Goal: Task Accomplishment & Management: Manage account settings

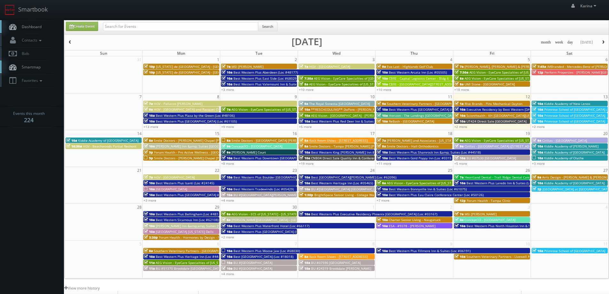
click at [167, 159] on span "Smile Doctors - Wesley Chapel Farina Orthodontic" at bounding box center [207, 158] width 107 height 4
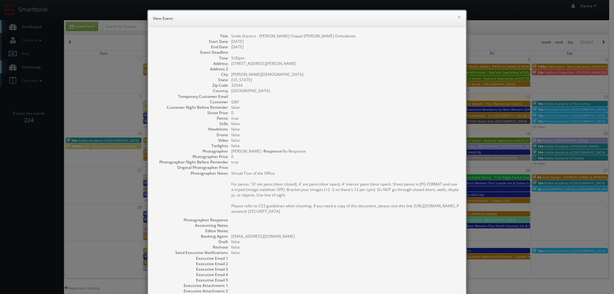
scroll to position [56, 0]
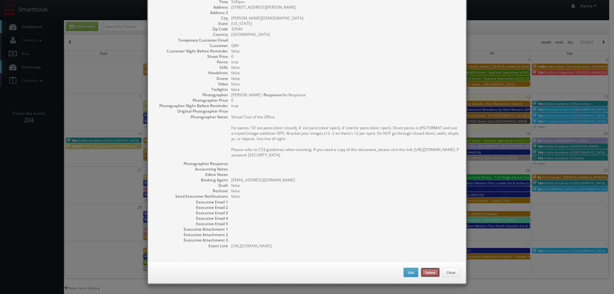
click at [423, 270] on button "Delete" at bounding box center [430, 273] width 19 height 10
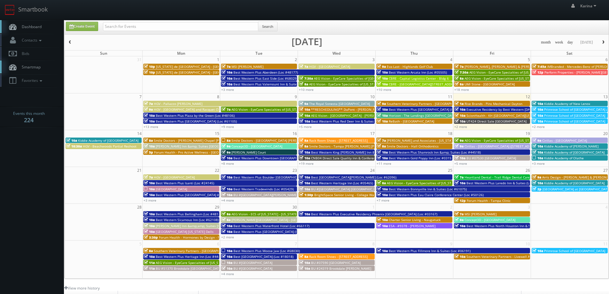
click at [157, 139] on span "Smile Doctors - [PERSON_NAME] Chapel [PERSON_NAME] Orthodontic" at bounding box center [207, 140] width 107 height 4
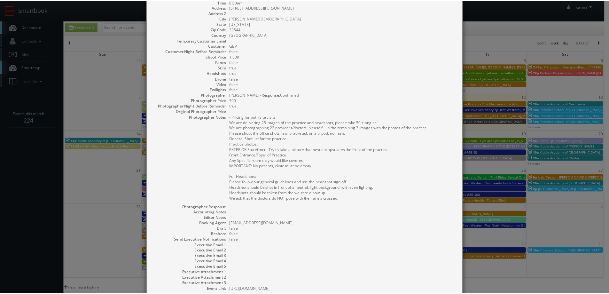
scroll to position [100, 0]
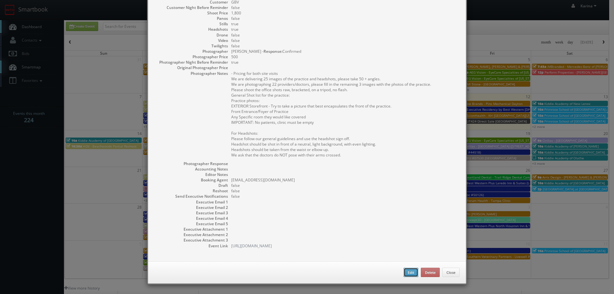
click at [406, 274] on button "Edit" at bounding box center [411, 273] width 15 height 10
type input "Smile Doctors - [PERSON_NAME] Chapel [PERSON_NAME] Orthodontic"
type input "2370 Bruce B Downs Blvd Ste 100"
type input "Wesley Chapel"
type input "33544"
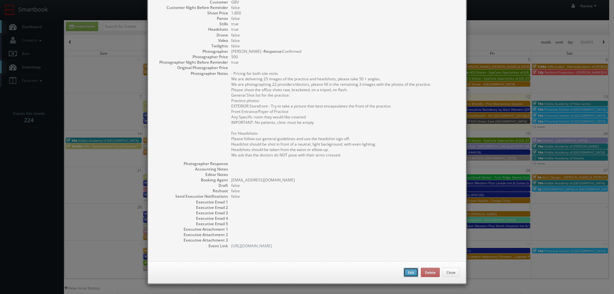
type input "1,800"
checkbox input "true"
type input "09/15/2025"
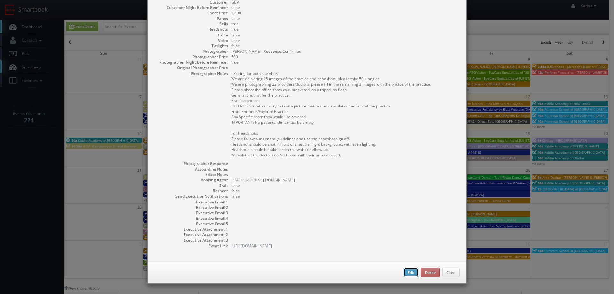
type input "8:00am"
checkbox input "true"
type textarea "- Pricing for both site visits We are delivering 25 images of the practice and …"
select select "[US_STATE]"
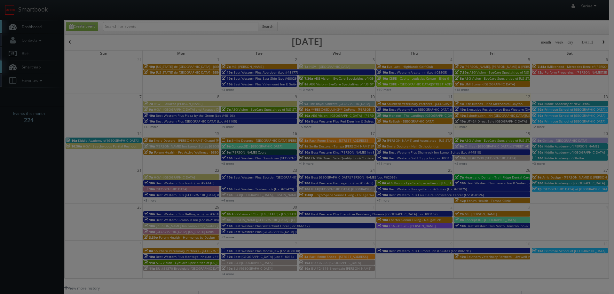
type input "1,800"
type input "500"
select select "[EMAIL_ADDRESS][DOMAIN_NAME]"
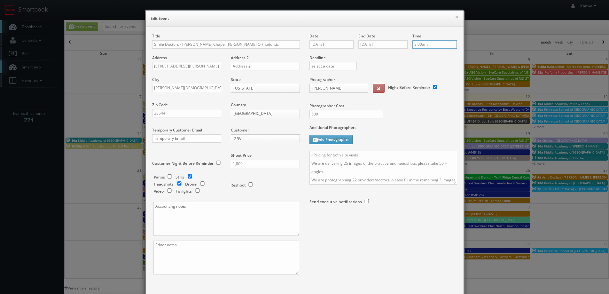
click at [432, 42] on input "8:00am" at bounding box center [434, 44] width 44 height 8
type input "6:00am"
click at [417, 54] on li "6:00am" at bounding box center [423, 55] width 24 height 7
drag, startPoint x: 360, startPoint y: 154, endPoint x: 300, endPoint y: 154, distance: 60.1
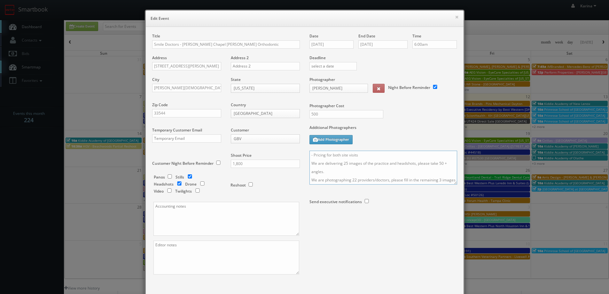
click at [300, 154] on div "Title Smile Doctors - Wesley Chapel Farina Orthodontic Address 2370 Bruce B Dow…" at bounding box center [304, 159] width 315 height 252
type textarea "We are delivering 25 images of the practice and headshots, please take 50 + ang…"
drag, startPoint x: 253, startPoint y: 164, endPoint x: 225, endPoint y: 164, distance: 27.5
click at [226, 164] on div "Shoot Price 1,800" at bounding box center [263, 164] width 74 height 22
type input "1,150"
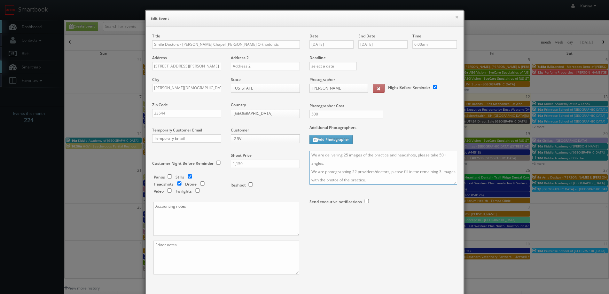
click at [343, 163] on textarea "We are delivering 25 images of the practice and headshots, please take 50 + ang…" at bounding box center [384, 168] width 148 height 34
click at [345, 163] on textarea "We are delivering 25 images of the practice and headshots, please take 50 + ang…" at bounding box center [384, 168] width 148 height 34
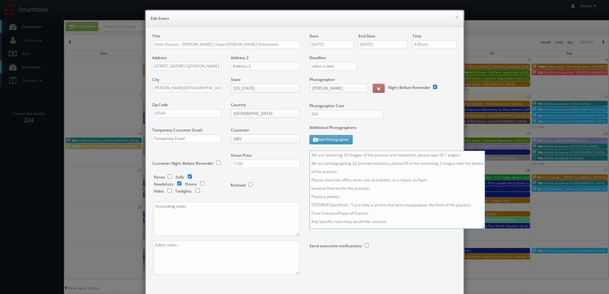
drag, startPoint x: 453, startPoint y: 182, endPoint x: 487, endPoint y: 239, distance: 66.7
click at [485, 229] on textarea "We are delivering 30 images of the practice and headshots, please take 50 + ang…" at bounding box center [398, 190] width 176 height 78
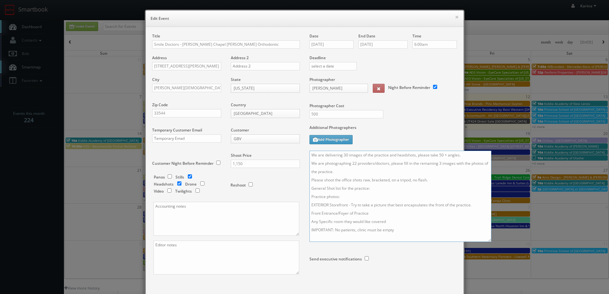
click at [440, 171] on textarea "We are delivering 30 images of the practice and headshots, please take 50 + ang…" at bounding box center [401, 196] width 182 height 91
click at [321, 157] on textarea "We are delivering 30 images of the practice and headshots, please take 50 + ang…" at bounding box center [401, 196] width 182 height 91
type textarea "On site contact: We are delivering 30 images of the practice and headshots, ple…"
click at [318, 114] on input "500" at bounding box center [347, 114] width 74 height 8
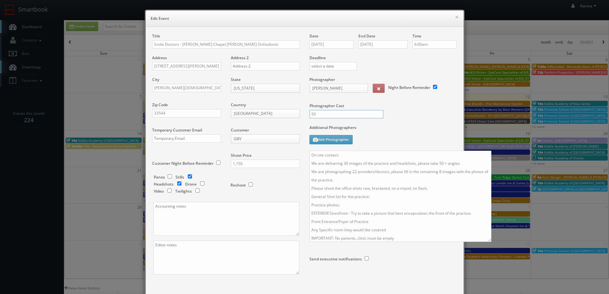
type input "5"
type input "375"
click at [439, 164] on textarea "On site contact: We are delivering 30 images of the practice and headshots, ple…" at bounding box center [401, 196] width 182 height 91
click at [356, 181] on textarea "On site contact: We are delivering 30 images of the practice and headshots, ple…" at bounding box center [401, 196] width 182 height 91
click at [37, 147] on div "× Edit Event Title Smile Doctors - Wesley Chapel Farina Orthodontic Address 237…" at bounding box center [304, 147] width 609 height 294
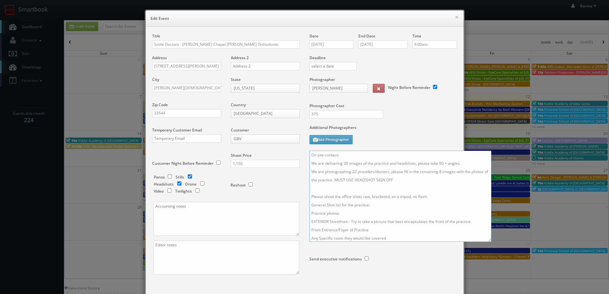
click at [345, 156] on textarea "On site contact: We are delivering 30 images of the practice and headshots, ple…" at bounding box center [401, 196] width 182 height 91
paste textarea "813-285-0048"
click at [310, 154] on textarea "On site contact: Andrea 813-285-0048 We are delivering 30 images of the practic…" at bounding box center [401, 196] width 182 height 91
type textarea "One site visit only, 6 am updated start time, please bring lights if you have t…"
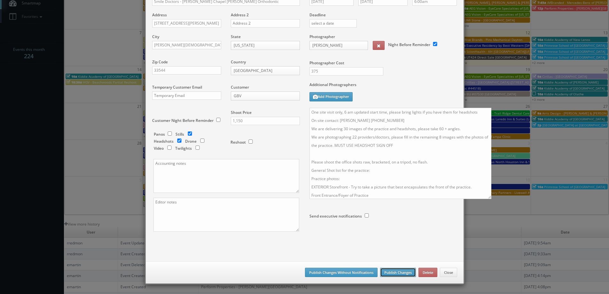
click at [386, 272] on button "Publish Changes" at bounding box center [398, 273] width 36 height 10
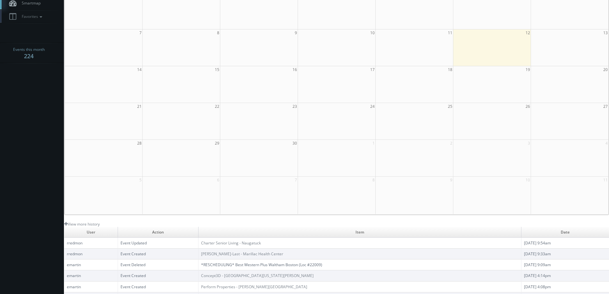
scroll to position [0, 0]
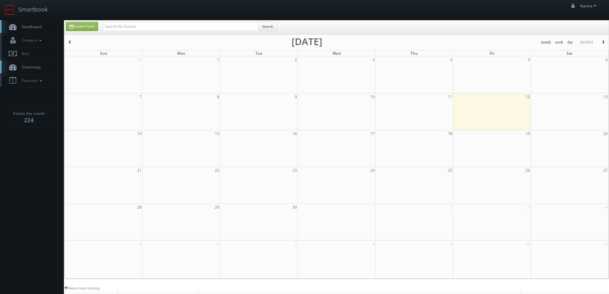
click at [34, 24] on link "Dashboard" at bounding box center [32, 26] width 64 height 13
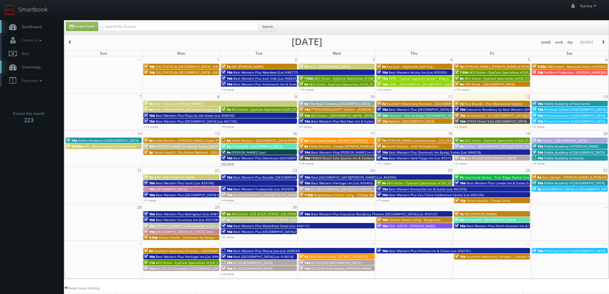
click at [232, 163] on link "+8 more" at bounding box center [227, 163] width 13 height 4
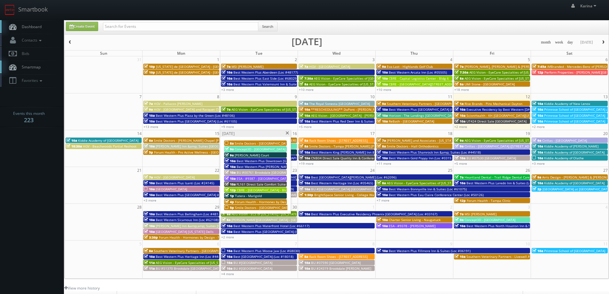
click at [254, 207] on span "Smile Doctors - [GEOGRAPHIC_DATA] [PERSON_NAME] Orthodontics" at bounding box center [286, 207] width 103 height 4
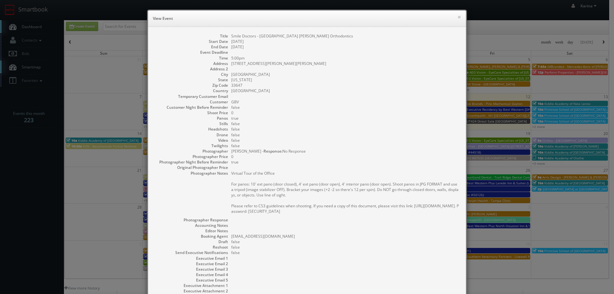
scroll to position [56, 0]
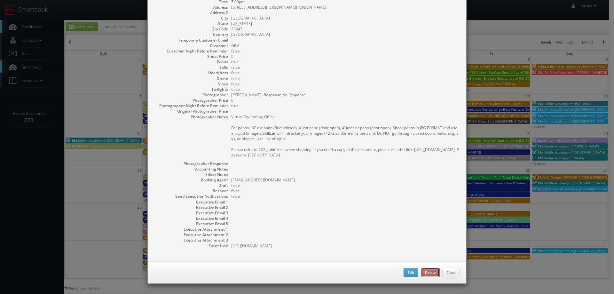
click at [426, 275] on button "Delete" at bounding box center [430, 273] width 19 height 10
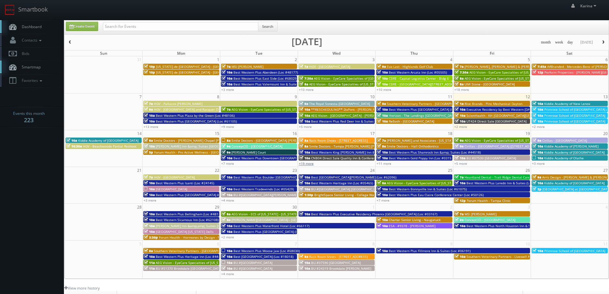
click at [309, 161] on link "+19 more" at bounding box center [306, 163] width 15 height 4
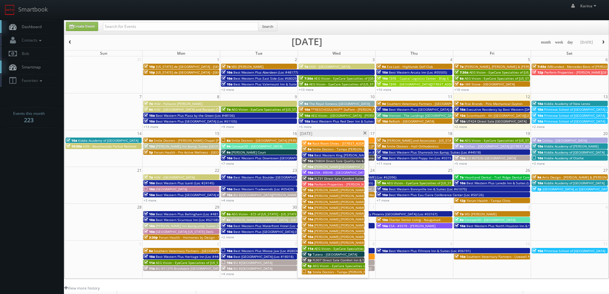
click at [325, 271] on span "Smile Doctors - Tampa [PERSON_NAME] [PERSON_NAME] Orthodontics" at bounding box center [367, 272] width 108 height 4
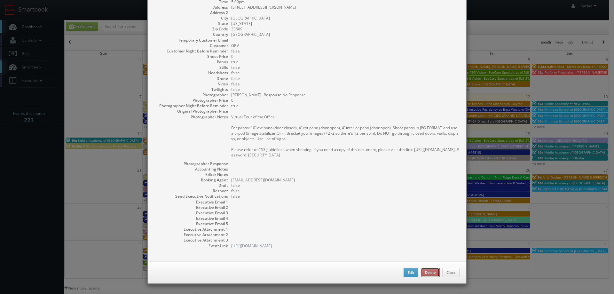
click at [425, 271] on button "Delete" at bounding box center [430, 273] width 19 height 10
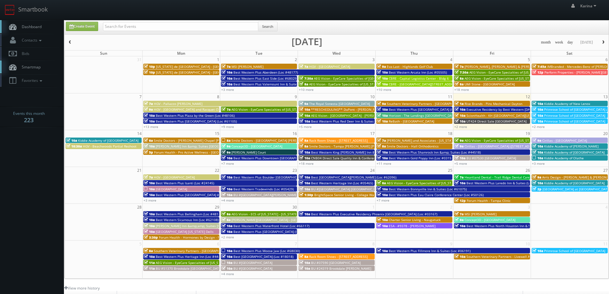
click at [192, 141] on span "Smile Doctors - [PERSON_NAME] Chapel [PERSON_NAME] Orthodontic" at bounding box center [207, 140] width 107 height 4
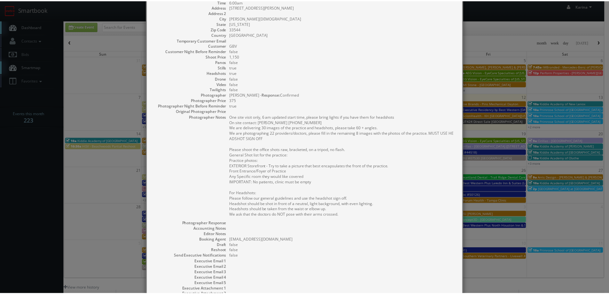
scroll to position [116, 0]
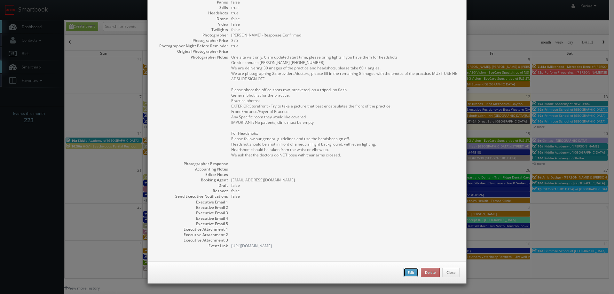
click at [407, 271] on button "Edit" at bounding box center [411, 273] width 15 height 10
type input "Smile Doctors - [PERSON_NAME] Chapel [PERSON_NAME] Orthodontic"
type input "2370 Bruce B Downs Blvd Ste 100"
type input "Wesley Chapel"
type input "33544"
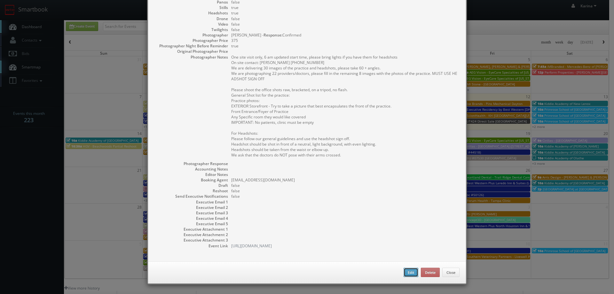
type input "1,150"
checkbox input "true"
type input "09/15/2025"
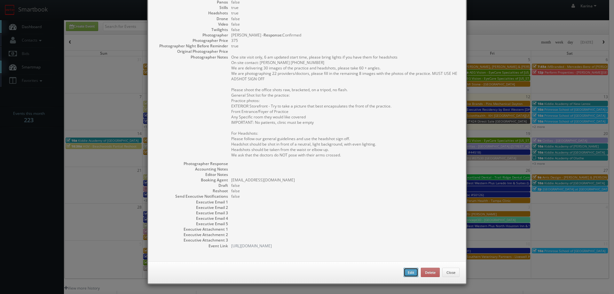
type input "6:00am"
checkbox input "true"
type textarea "One site visit only, 6 am updated start time, please bring lights if you have t…"
type input "1,150"
type input "375"
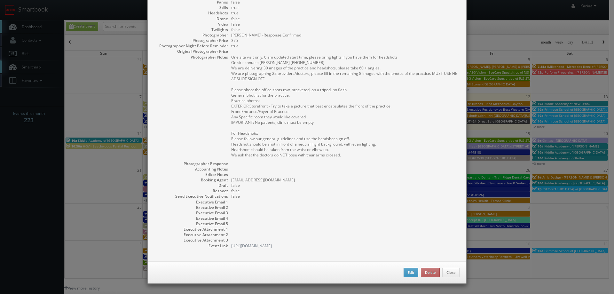
select select "[US_STATE]"
select select "fake72@mg.cs3calendar.com"
select select "mikeyshafer0414@gmail.com"
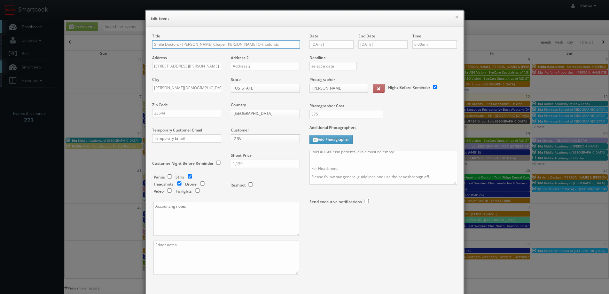
scroll to position [166, 0]
click at [371, 180] on textarea "One site visit only, 6 am updated start time, please bring lights if you have t…" at bounding box center [384, 168] width 148 height 34
type textarea "One site visit only, 6 am updated start time, please bring lights if you have t…"
click at [166, 176] on input "checkbox" at bounding box center [170, 176] width 10 height 4
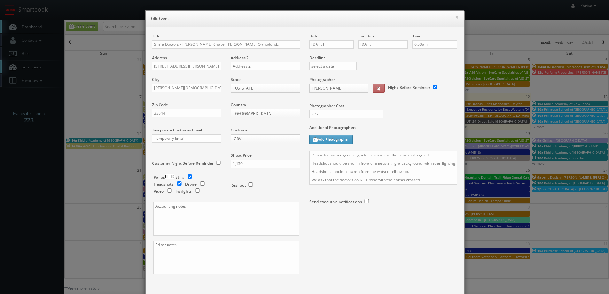
checkbox input "true"
click at [312, 181] on textarea "One site visit only, 6 am updated start time, please bring lights if you have t…" at bounding box center [384, 168] width 148 height 34
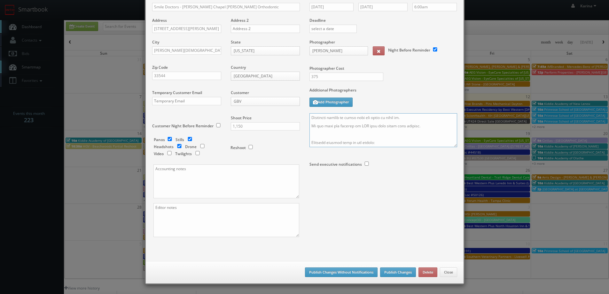
paste textarea "For panos: 10' ext pano (door closed), 4' ext pano (door open), 4' interior pan…"
type textarea "One site visit only, 6 am updated start time, please bring lights if you have t…"
click at [197, 175] on textarea at bounding box center [226, 181] width 146 height 34
paste textarea "Ashwin.Harish@smiledoctors.com>"
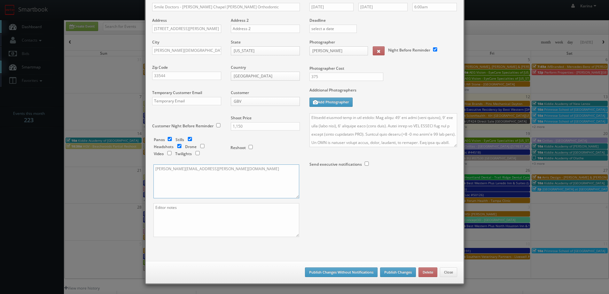
type textarea "Ashwin.Harish@smiledoctors.com"
click at [402, 275] on button "Publish Changes" at bounding box center [398, 272] width 36 height 10
click at [399, 273] on button "Publish Changes" at bounding box center [398, 272] width 36 height 10
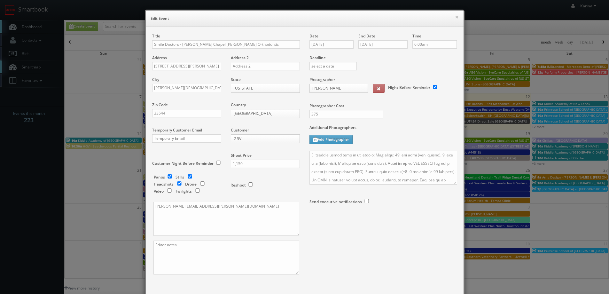
scroll to position [37, 0]
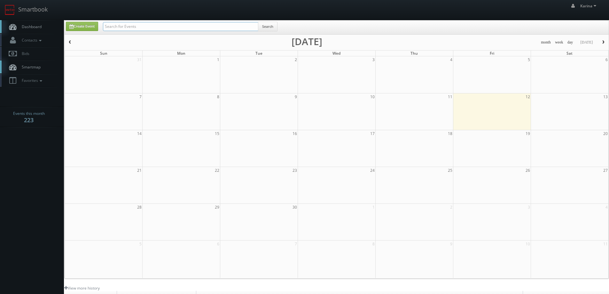
click at [136, 31] on input "text" at bounding box center [180, 26] width 155 height 9
type input "jordan"
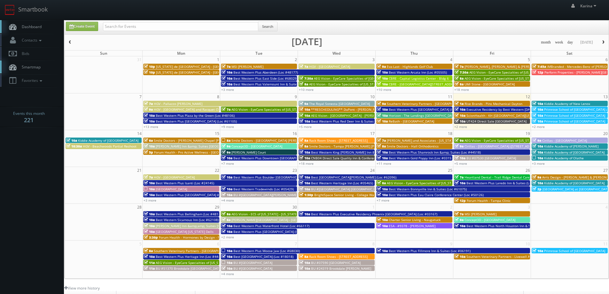
click at [414, 145] on span "Smile Doctors - Hall Orthodontics" at bounding box center [413, 146] width 52 height 4
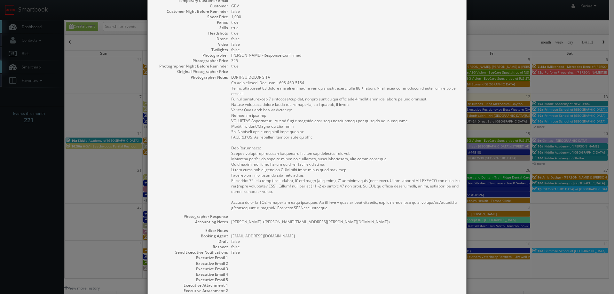
scroll to position [128, 0]
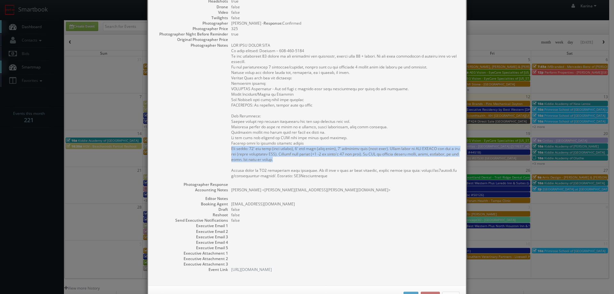
drag, startPoint x: 290, startPoint y: 161, endPoint x: 225, endPoint y: 151, distance: 65.8
click at [225, 151] on dl "Title Smile Doctors - Hall Orthodontics Start Date 09/18/2025 End Date 09/18/20…" at bounding box center [306, 88] width 305 height 367
copy pre "For panos: 10' ext pano (door closed), 4' ext pano (door open), 4' interior pan…"
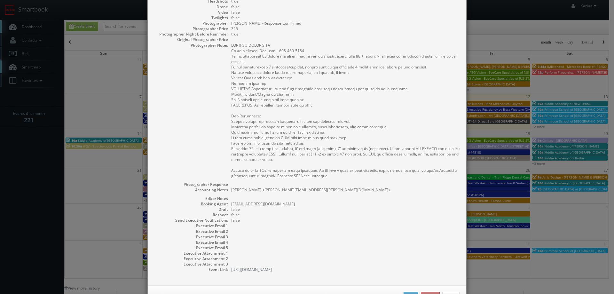
click at [371, 192] on dd "Nicole Broussard <Nicole.Broussard@smiledoctors.com>" at bounding box center [345, 191] width 228 height 9
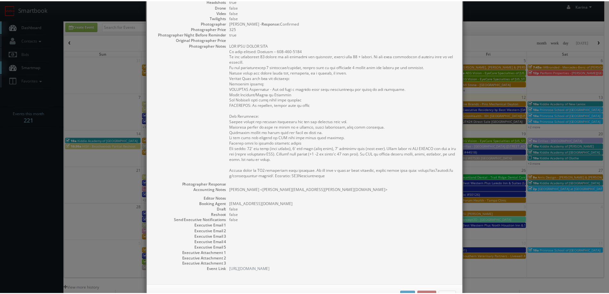
scroll to position [152, 0]
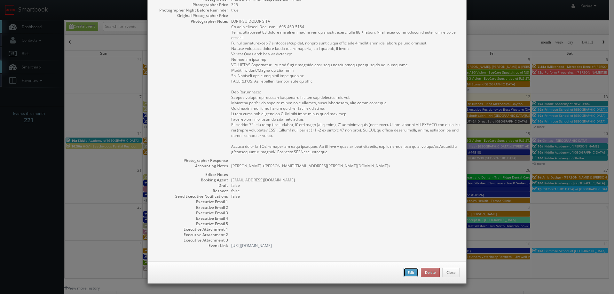
click at [407, 270] on button "Edit" at bounding box center [411, 273] width 15 height 10
type input "Smile Doctors - Hall Orthodontics"
type input "3535 ROSWELL RD STE 14"
type input "Marietta"
type input "1,000"
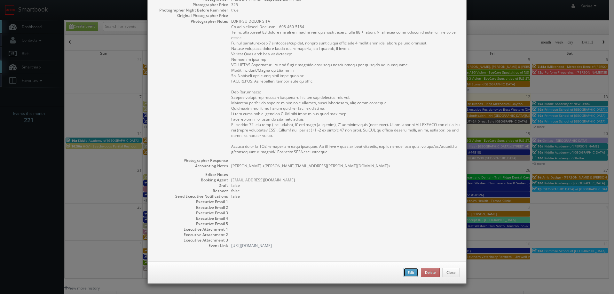
checkbox input "true"
type textarea "Nicole Broussard <Nicole.Broussard@smiledoctors.com>"
type input "09/18/2025"
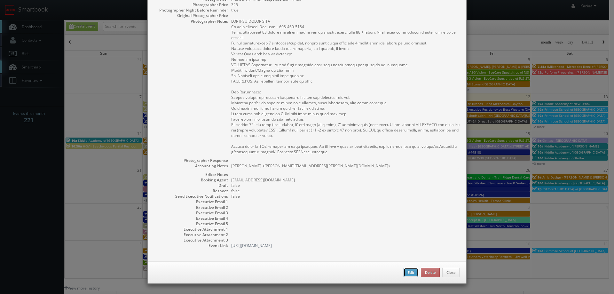
type input "09/18/2025"
type input "8:00am"
checkbox input "true"
type textarea "ONE SITE VISIT ONLY On site contact: Venesia – 470-484-7026 We are delivering 1…"
select select "[US_STATE]"
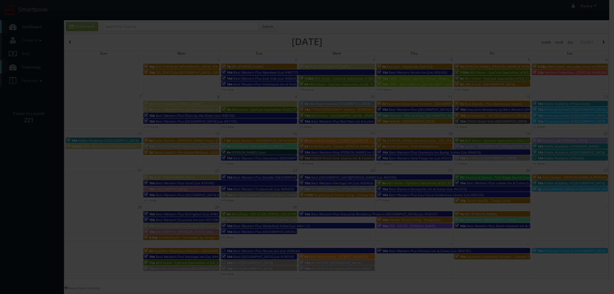
type input "1,000"
type input "325"
select select "fake72@mg.cs3calendar.com"
select select "kevinbradleyphoto@gmail.com"
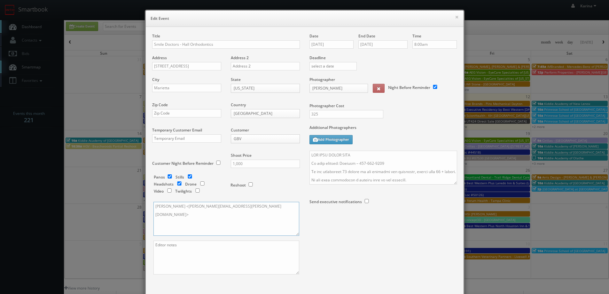
drag, startPoint x: 262, startPoint y: 209, endPoint x: 131, endPoint y: 199, distance: 131.2
click at [132, 199] on div "× Edit Event Title Smile Doctors - Hall Orthodontics Address 3535 ROSWELL RD ST…" at bounding box center [304, 147] width 609 height 294
paste textarea "Ashwin.Harish@smiledoctors.com>"
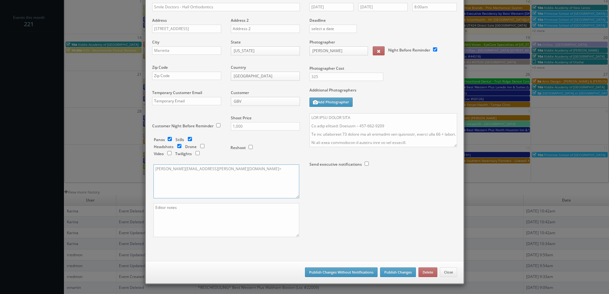
type textarea "Ashwin.Harish@smiledoctors.com>"
click at [343, 271] on button "Publish Changes Without Notifications" at bounding box center [341, 272] width 73 height 10
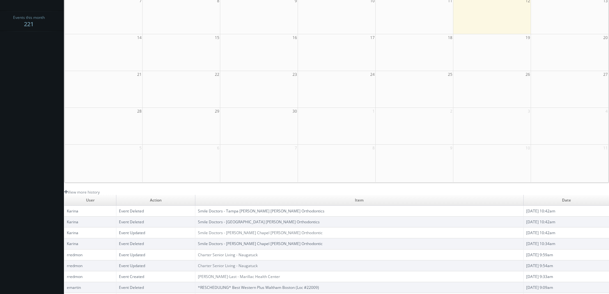
scroll to position [0, 0]
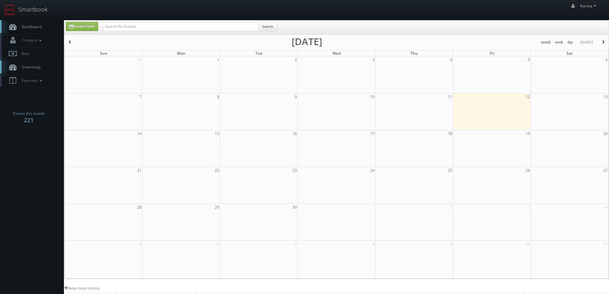
click at [36, 31] on link "Dashboard" at bounding box center [32, 26] width 64 height 13
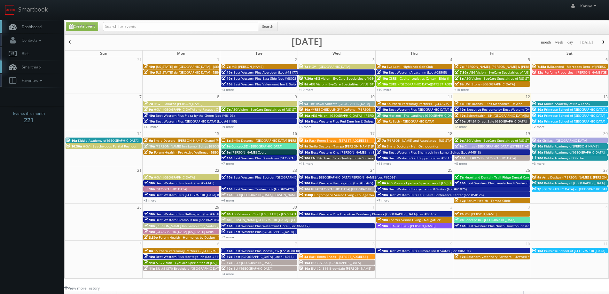
click at [28, 150] on body "Smartbook Toggle Side Navigation Toggle Top Navigation Karina Karina Profile Lo…" at bounding box center [304, 205] width 609 height 410
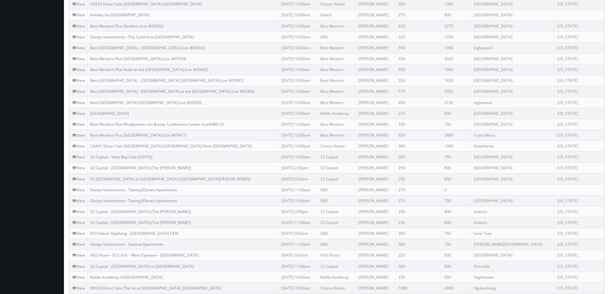
scroll to position [320, 0]
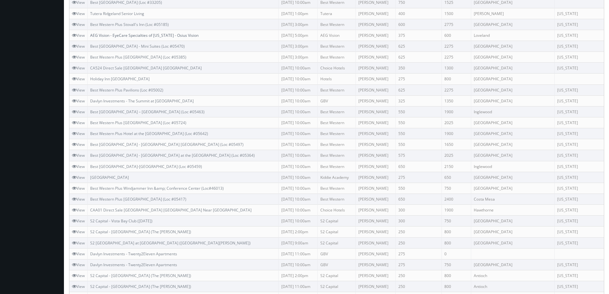
scroll to position [0, 0]
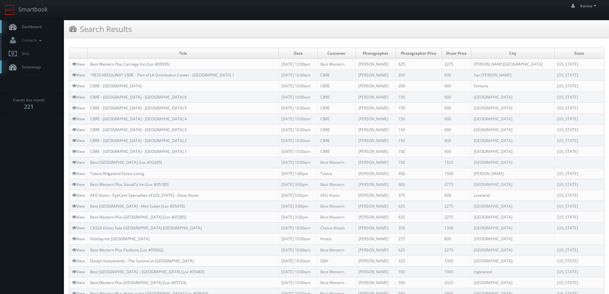
drag, startPoint x: 404, startPoint y: 64, endPoint x: 374, endPoint y: 65, distance: 29.8
click at [374, 65] on td "[PERSON_NAME]" at bounding box center [376, 64] width 40 height 11
click at [42, 26] on link "Dashboard" at bounding box center [32, 26] width 64 height 13
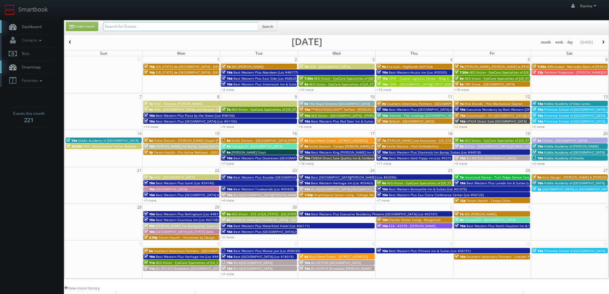
click at [122, 22] on input "text" at bounding box center [180, 26] width 155 height 9
type input "[PERSON_NAME]"
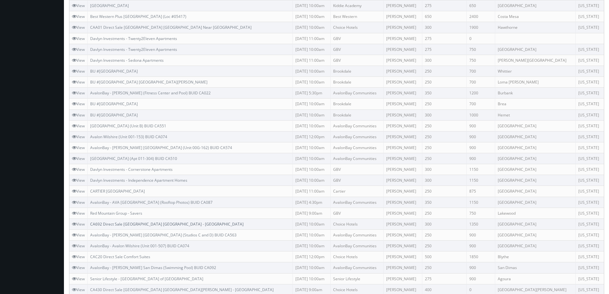
scroll to position [332, 0]
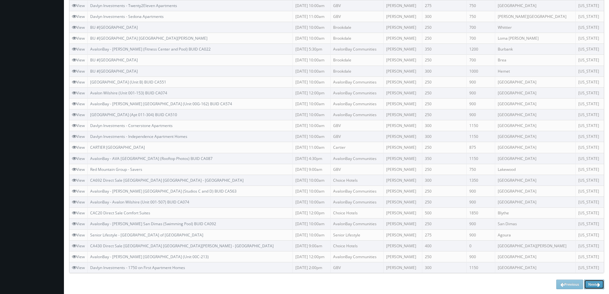
click at [591, 284] on link "Next" at bounding box center [594, 284] width 20 height 10
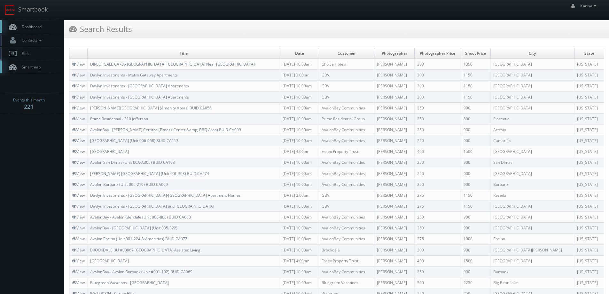
click at [28, 21] on link "Dashboard" at bounding box center [32, 26] width 64 height 13
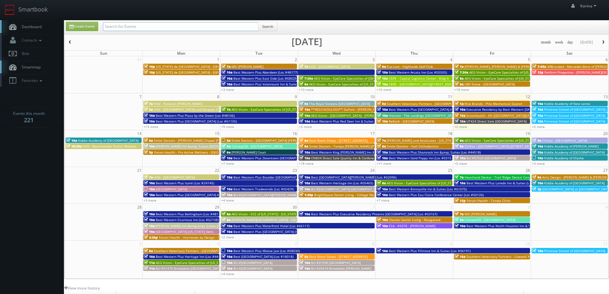
click at [127, 28] on input "text" at bounding box center [180, 26] width 155 height 9
type input "[PERSON_NAME]"
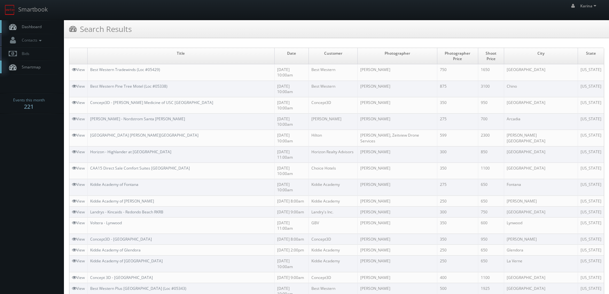
click at [29, 26] on span "Dashboard" at bounding box center [30, 26] width 23 height 5
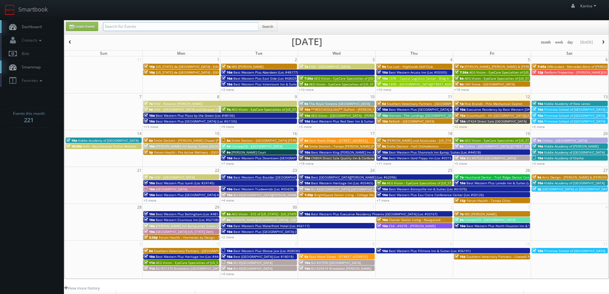
click at [208, 27] on input "text" at bounding box center [180, 26] width 155 height 9
type input "tutera"
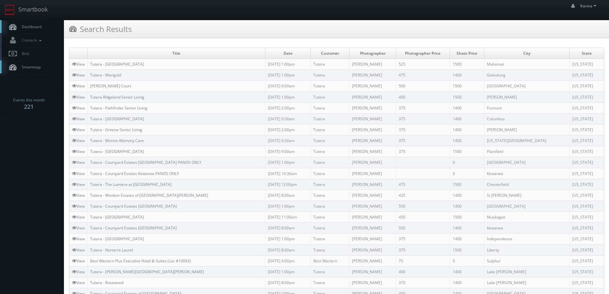
click at [34, 22] on link "Dashboard" at bounding box center [32, 26] width 64 height 13
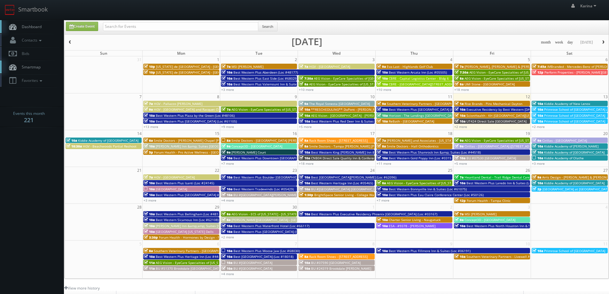
click at [26, 183] on body "Smartbook Toggle Side Navigation Toggle Top Navigation Karina Karina Profile Lo…" at bounding box center [304, 205] width 609 height 410
click at [77, 27] on link "Create Event" at bounding box center [82, 26] width 32 height 9
type input "09/12/2025"
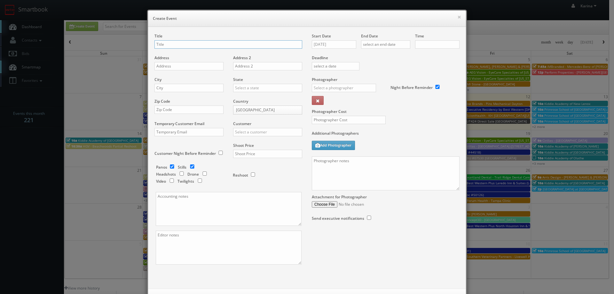
checkbox input "true"
type input "10:00am"
checkbox input "true"
click at [44, 161] on div "× Create Event Title Address Address 2 City State Alabama Alaska Arizona Arkans…" at bounding box center [307, 147] width 614 height 294
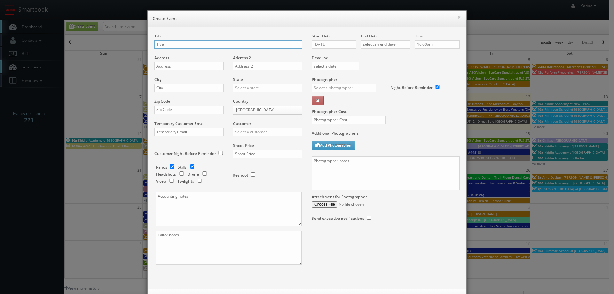
click at [168, 43] on input "text" at bounding box center [228, 44] width 148 height 8
type input "Tutera - [GEOGRAPHIC_DATA]"
click at [167, 68] on input "text" at bounding box center [188, 66] width 69 height 8
paste input "[STREET_ADDRESS]"
type input "[STREET_ADDRESS]"
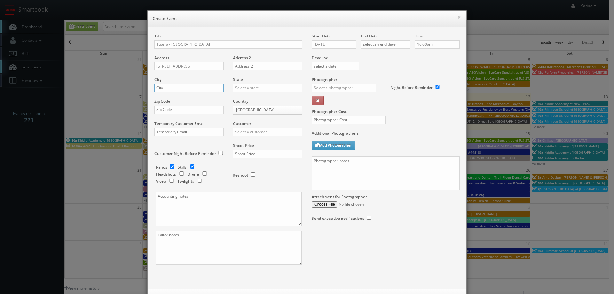
click at [165, 90] on input "text" at bounding box center [188, 88] width 69 height 8
paste input "[GEOGRAPHIC_DATA]"
type input "[GEOGRAPHIC_DATA]"
click at [243, 90] on input "text" at bounding box center [267, 88] width 69 height 8
click at [244, 97] on div "[US_STATE]" at bounding box center [267, 98] width 68 height 11
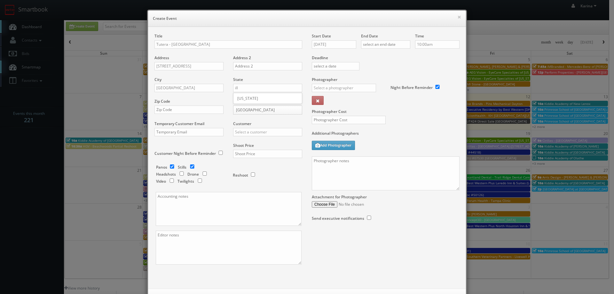
type input "[US_STATE]"
click at [192, 114] on input "text" at bounding box center [188, 110] width 69 height 8
paste input "61920"
type input "61920"
click at [247, 130] on input "text" at bounding box center [267, 132] width 69 height 8
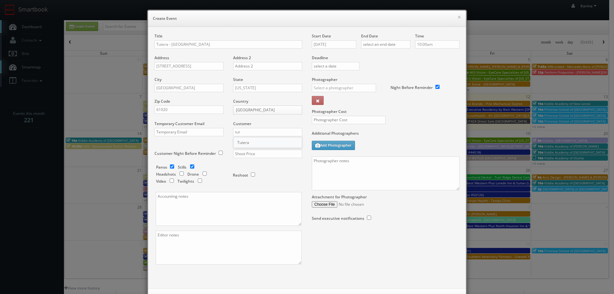
click at [247, 143] on div "Tutera" at bounding box center [267, 142] width 68 height 11
type input "Tutera"
click at [336, 45] on input "09/12/2025" at bounding box center [334, 44] width 44 height 8
click at [371, 58] on icon at bounding box center [371, 56] width 4 height 4
click at [344, 102] on td "22" at bounding box center [344, 102] width 10 height 9
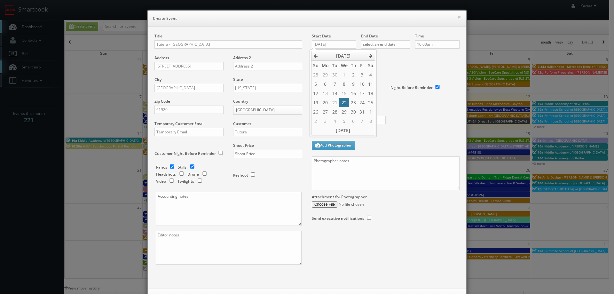
type input "[DATE]"
click at [380, 45] on input "text" at bounding box center [385, 44] width 49 height 8
click at [419, 56] on icon at bounding box center [420, 56] width 4 height 4
click at [391, 103] on td "22" at bounding box center [393, 102] width 10 height 9
type input "10/22/2025"
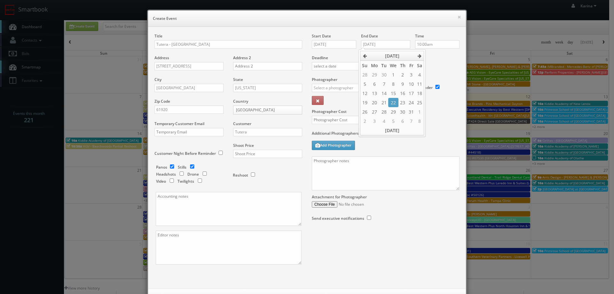
click at [436, 57] on label "Deadline" at bounding box center [385, 57] width 157 height 5
click at [273, 156] on input "text" at bounding box center [267, 154] width 69 height 8
type input "1,400"
click at [270, 172] on div "Reshoot" at bounding box center [265, 171] width 64 height 15
click at [341, 89] on input "text" at bounding box center [344, 88] width 64 height 8
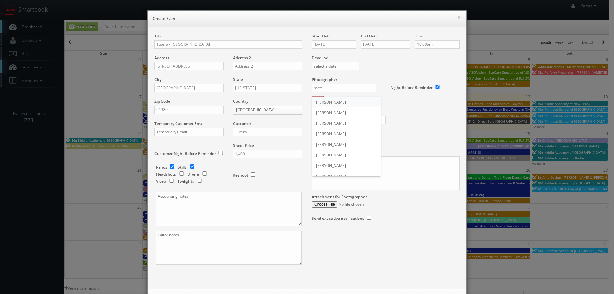
click at [344, 99] on div "Matthew Corsaro" at bounding box center [346, 102] width 68 height 11
type input "Matthew Corsaro"
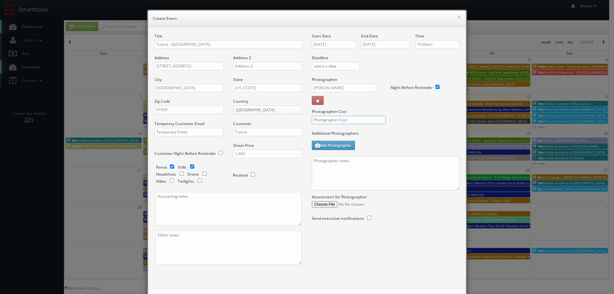
click at [341, 118] on input "text" at bounding box center [349, 120] width 74 height 8
type input "475"
click at [383, 128] on div "475" at bounding box center [346, 123] width 79 height 15
click at [353, 167] on textarea at bounding box center [386, 173] width 148 height 34
click at [340, 160] on textarea at bounding box center [386, 173] width 148 height 34
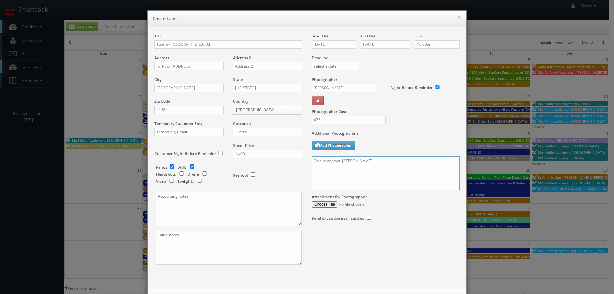
paste textarea "217 904 8141"
click at [338, 173] on textarea "On site contact: Katheleen 217 904 8141" at bounding box center [386, 173] width 148 height 34
click at [318, 170] on textarea "On site contact: Katheleen 217 904 8141" at bounding box center [386, 173] width 148 height 34
paste textarea "We are delivering a pano tour of their entrance, amenities and model unit, plea…"
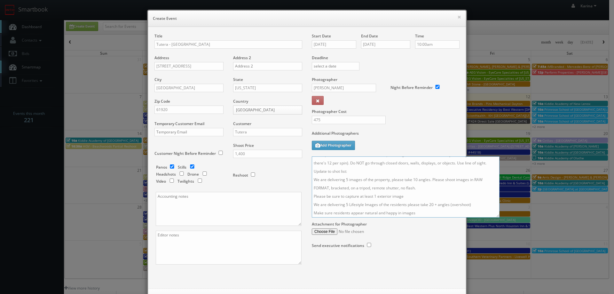
scroll to position [52, 0]
drag, startPoint x: 454, startPoint y: 189, endPoint x: 498, endPoint y: 220, distance: 54.5
click at [498, 217] on textarea "On site contact: Katheleen 217 904 8141 We are delivering a pano tour of their …" at bounding box center [406, 186] width 188 height 61
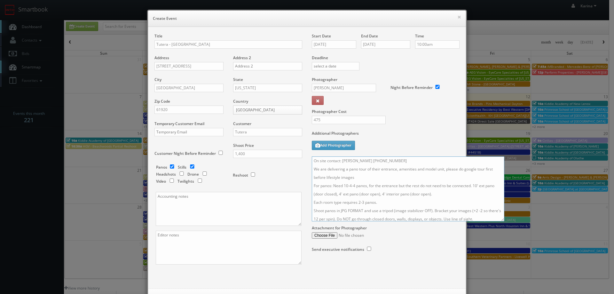
scroll to position [27, 0]
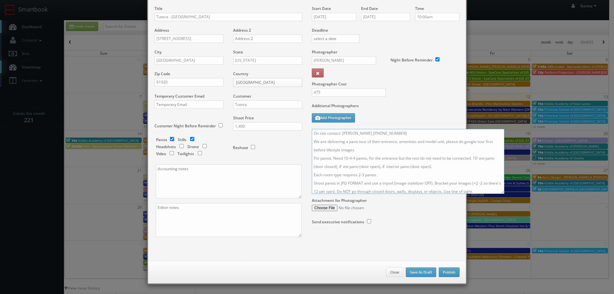
type textarea "On site contact: Katheleen 217 904 8141 We are delivering a pano tour of their …"
click at [446, 272] on button "Publish" at bounding box center [449, 272] width 21 height 10
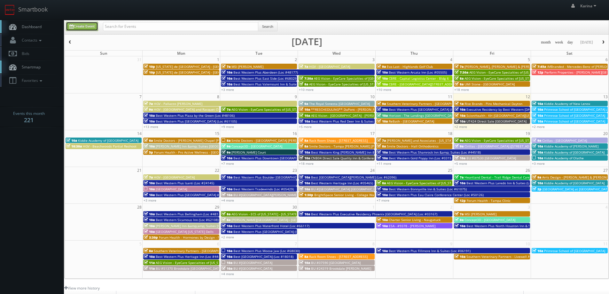
click at [82, 28] on link "Create Event" at bounding box center [82, 26] width 32 height 9
type input "[DATE]"
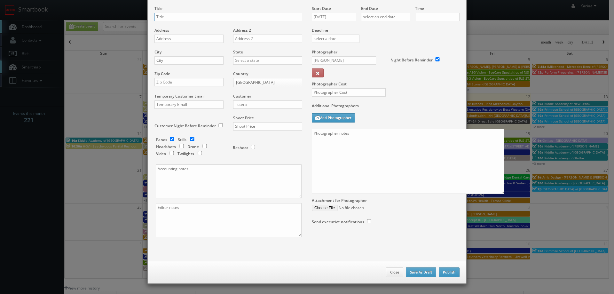
type input "10:00am"
checkbox input "true"
type input "Tutera - [GEOGRAPHIC_DATA]"
click at [170, 40] on input "text" at bounding box center [188, 39] width 69 height 8
paste input "300 North Marietta St"
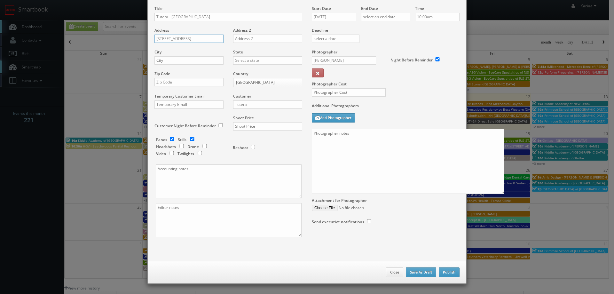
type input "300 North Marietta St"
click at [169, 59] on input "text" at bounding box center [188, 60] width 69 height 8
type input "Greenup"
click at [243, 69] on div "[US_STATE]" at bounding box center [267, 71] width 68 height 11
type input "[US_STATE]"
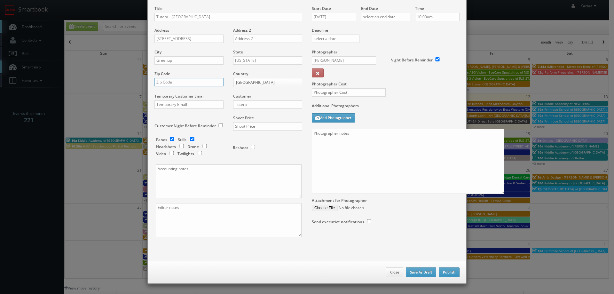
click at [187, 82] on input "text" at bounding box center [188, 82] width 69 height 8
type input "62428"
click at [257, 106] on input "Tutera" at bounding box center [267, 104] width 69 height 8
click at [246, 114] on div "Tutera" at bounding box center [267, 115] width 68 height 11
click at [249, 126] on input "text" at bounding box center [267, 126] width 69 height 8
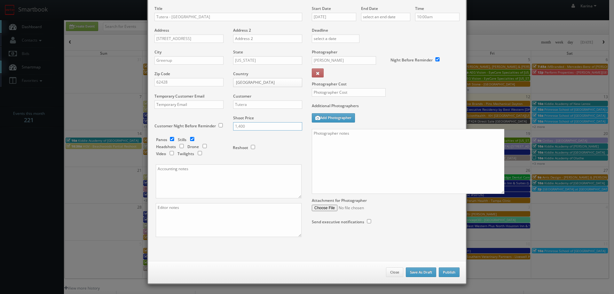
scroll to position [0, 0]
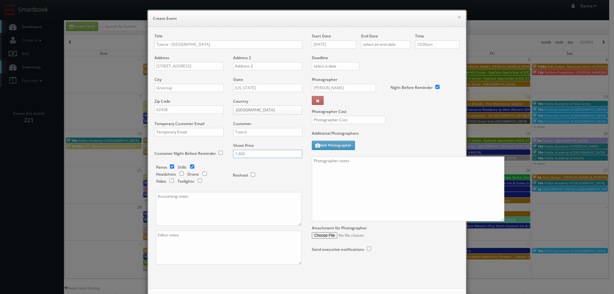
type input "1,400"
click at [330, 44] on input "09/12/2025" at bounding box center [334, 44] width 44 height 8
click at [342, 103] on td "22" at bounding box center [344, 102] width 10 height 9
type input "10/22/2025"
click at [374, 45] on input "text" at bounding box center [385, 44] width 49 height 8
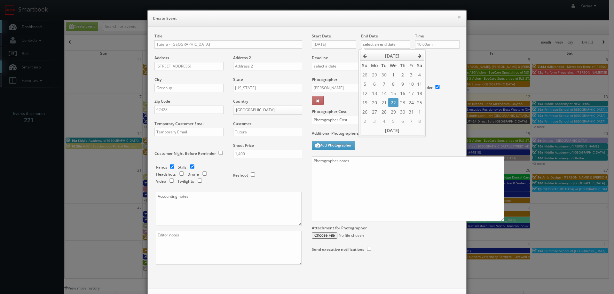
click at [393, 100] on td "22" at bounding box center [393, 102] width 10 height 9
type input "10/22/2025"
click at [433, 46] on input "10:00am" at bounding box center [437, 44] width 44 height 8
type input "2:00pm"
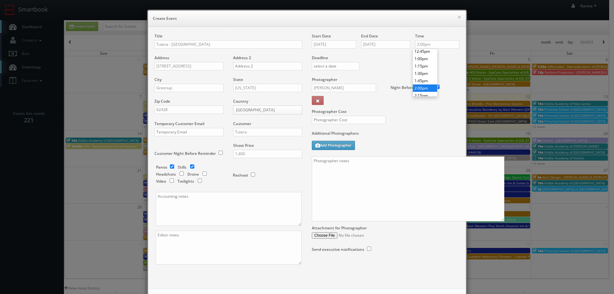
click at [427, 90] on li "2:00pm" at bounding box center [425, 87] width 24 height 7
click at [329, 87] on input "Matthew Corsaro" at bounding box center [344, 88] width 64 height 8
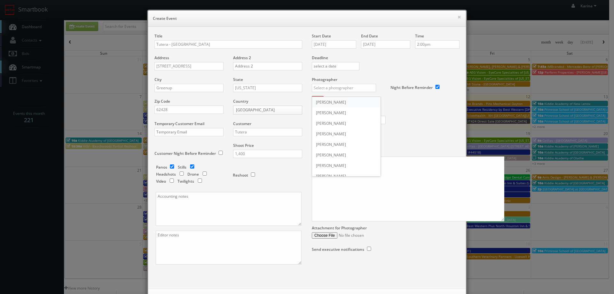
click at [342, 103] on div "Matthew Corsaro" at bounding box center [346, 102] width 68 height 11
type input "Matthew Corsaro"
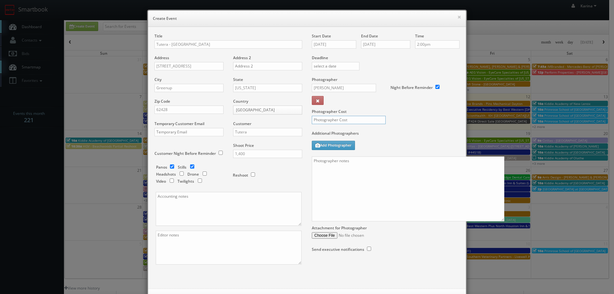
click at [331, 119] on input "text" at bounding box center [349, 120] width 74 height 8
type input "475"
click at [335, 173] on textarea at bounding box center [408, 188] width 192 height 65
paste textarea "On site contact: Katheleen 217 904 8141 We are delivering a pano tour of their …"
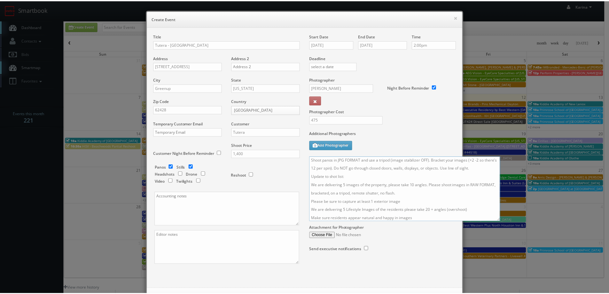
scroll to position [27, 0]
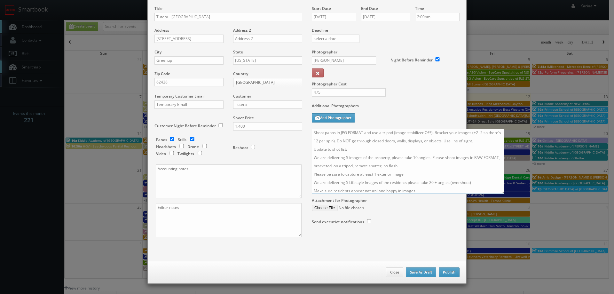
type textarea "On site contact: Katheleen 217 904 8141 We are delivering a pano tour of their …"
click at [445, 271] on button "Publish" at bounding box center [449, 272] width 21 height 10
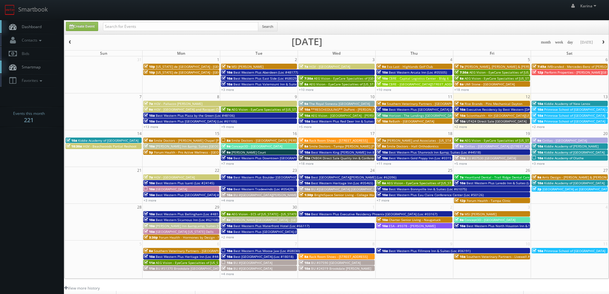
click at [244, 152] on span "[PERSON_NAME] Court" at bounding box center [248, 152] width 35 height 4
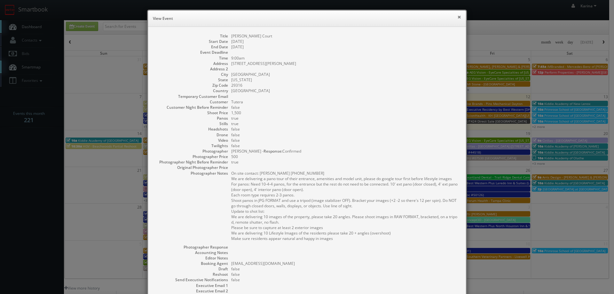
click at [458, 17] on button "×" at bounding box center [459, 17] width 4 height 4
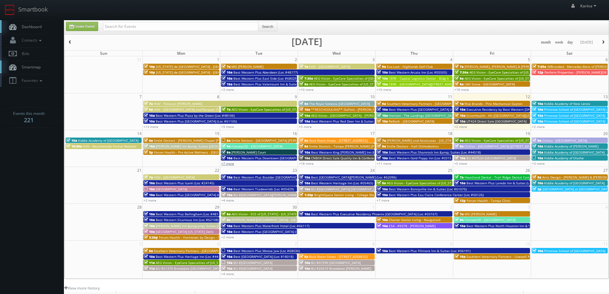
click at [231, 164] on link "+7 more" at bounding box center [227, 163] width 13 height 4
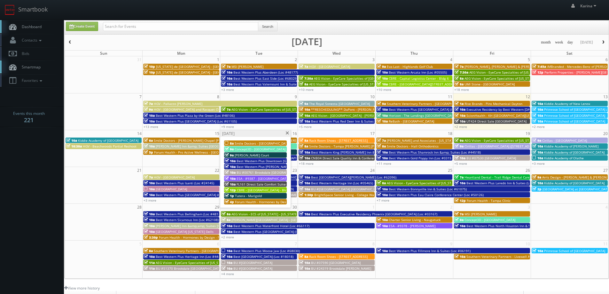
click at [252, 196] on span "Tutera - Marigold" at bounding box center [248, 195] width 27 height 4
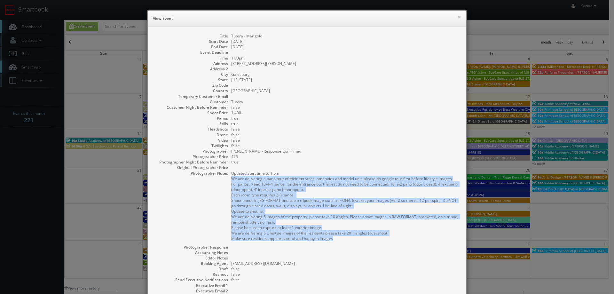
drag, startPoint x: 335, startPoint y: 242, endPoint x: 219, endPoint y: 180, distance: 131.5
click at [219, 180] on dl "Title Tutera - Marigold Start Date [DATE] End Date [DATE] Event Deadline Time 1…" at bounding box center [306, 182] width 305 height 299
copy pre "We are delivering a pano tour of their entrance, amenities and model unit, plea…"
drag, startPoint x: 265, startPoint y: 200, endPoint x: 456, endPoint y: 17, distance: 264.6
click at [457, 17] on button "×" at bounding box center [459, 17] width 4 height 4
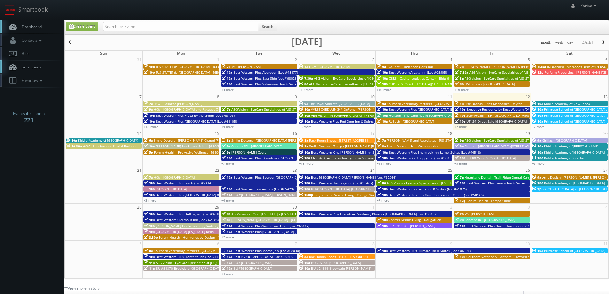
click at [604, 43] on span "button" at bounding box center [603, 42] width 4 height 4
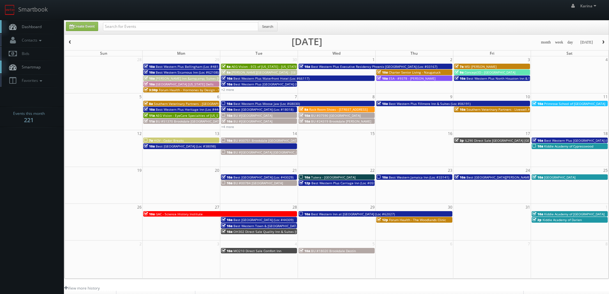
click at [318, 176] on span "Tutera - [GEOGRAPHIC_DATA]" at bounding box center [333, 177] width 44 height 4
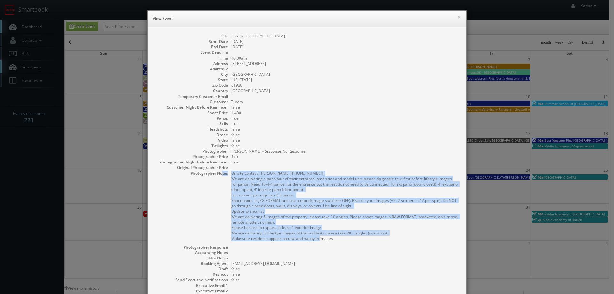
drag, startPoint x: 319, startPoint y: 236, endPoint x: 219, endPoint y: 174, distance: 117.7
click at [219, 174] on dl "Title Tutera - [GEOGRAPHIC_DATA] Start Date [DATE] End Date [DATE] Event Deadli…" at bounding box center [306, 182] width 305 height 299
click at [354, 203] on pre "On site contact: [PERSON_NAME] [PHONE_NUMBER] We are delivering a pano tour of …" at bounding box center [345, 205] width 228 height 71
drag, startPoint x: 344, startPoint y: 239, endPoint x: 227, endPoint y: 175, distance: 132.8
click at [227, 175] on dl "Title Tutera - [GEOGRAPHIC_DATA] Start Date [DATE] End Date [DATE] Event Deadli…" at bounding box center [306, 182] width 305 height 299
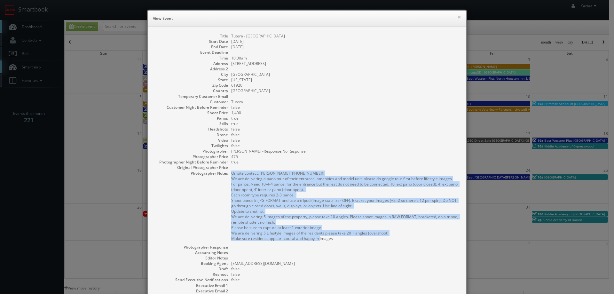
copy pre "On site contact: [PERSON_NAME] [PHONE_NUMBER] We are delivering a pano tour of …"
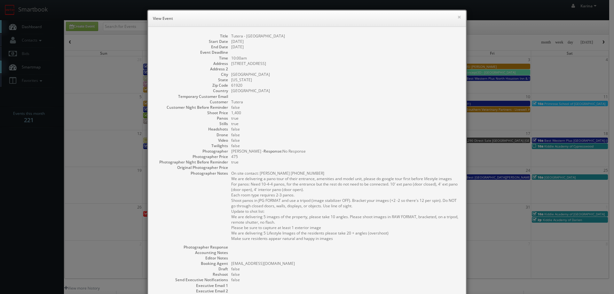
click at [454, 16] on h6 "View Event" at bounding box center [307, 18] width 308 height 6
click at [457, 16] on button "×" at bounding box center [459, 17] width 4 height 4
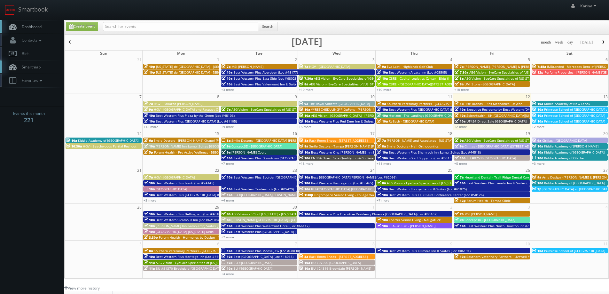
click at [605, 40] on span "button" at bounding box center [603, 42] width 4 height 4
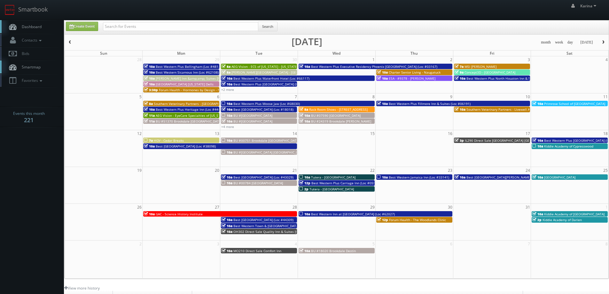
click at [27, 25] on span "Dashboard" at bounding box center [30, 26] width 23 height 5
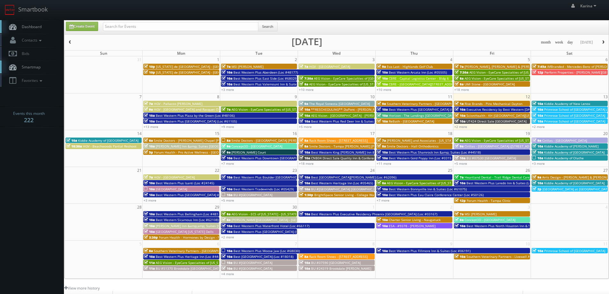
click at [55, 188] on body "Smartbook Toggle Side Navigation Toggle Top Navigation [PERSON_NAME] [PERSON_NA…" at bounding box center [304, 205] width 609 height 410
click at [602, 41] on span "button" at bounding box center [603, 42] width 4 height 4
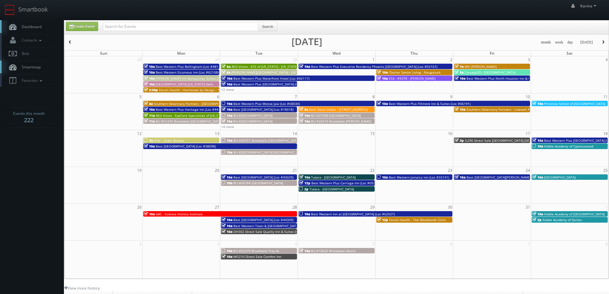
click at [330, 184] on span "Best Western Plus Carriage Inn (Loc #05595)" at bounding box center [345, 183] width 69 height 4
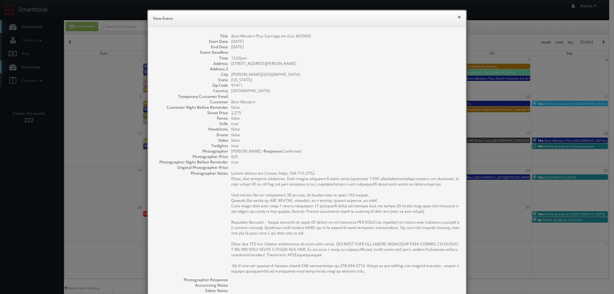
click at [457, 16] on button "×" at bounding box center [459, 17] width 4 height 4
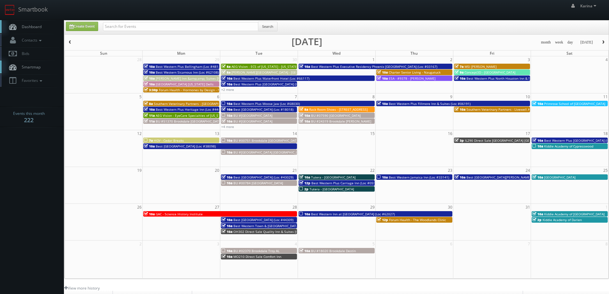
click at [36, 170] on body "Smartbook Toggle Side Navigation Toggle Top Navigation [PERSON_NAME] [PERSON_NA…" at bounding box center [304, 205] width 609 height 410
click at [114, 23] on input "text" at bounding box center [180, 26] width 155 height 9
type input "[GEOGRAPHIC_DATA]"
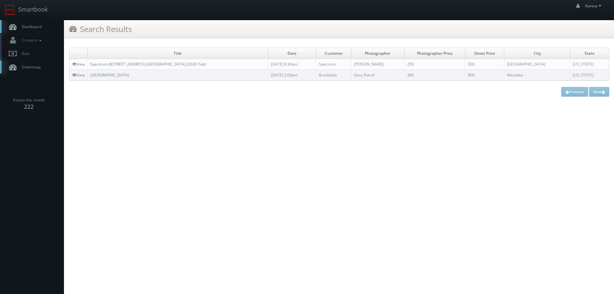
click at [36, 26] on span "Dashboard" at bounding box center [30, 26] width 23 height 5
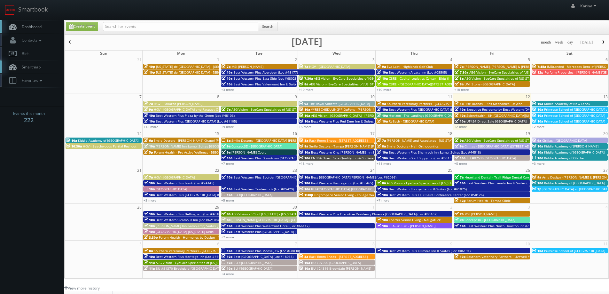
click at [32, 28] on span "Dashboard" at bounding box center [30, 26] width 23 height 5
click at [60, 165] on body "Smartbook Toggle Side Navigation Toggle Top Navigation [PERSON_NAME] [PERSON_NA…" at bounding box center [304, 205] width 609 height 410
click at [25, 176] on body "Smartbook Toggle Side Navigation Toggle Top Navigation [PERSON_NAME] [PERSON_NA…" at bounding box center [304, 205] width 609 height 410
click at [44, 166] on body "Smartbook Toggle Side Navigation Toggle Top Navigation [PERSON_NAME] [PERSON_NA…" at bounding box center [304, 205] width 609 height 410
click at [55, 203] on body "Smartbook Toggle Side Navigation Toggle Top Navigation [PERSON_NAME] [PERSON_NA…" at bounding box center [304, 205] width 609 height 410
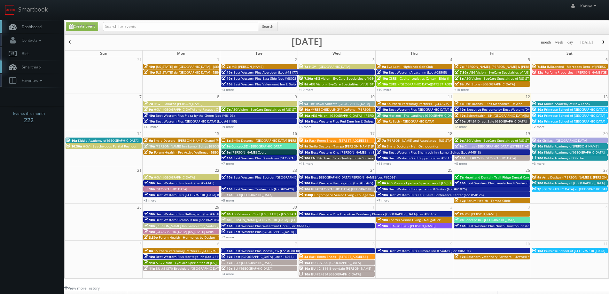
click at [22, 24] on link "Dashboard" at bounding box center [32, 26] width 64 height 13
click at [43, 28] on link "Dashboard" at bounding box center [32, 26] width 64 height 13
click at [475, 122] on span "UT424 Direct Sale [GEOGRAPHIC_DATA]" at bounding box center [497, 121] width 60 height 4
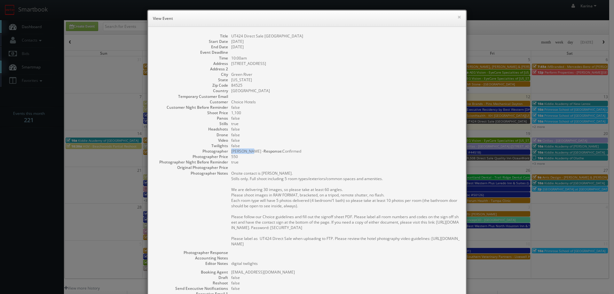
drag, startPoint x: 249, startPoint y: 153, endPoint x: 228, endPoint y: 151, distance: 20.6
click at [228, 151] on div "Photographer [PERSON_NAME] - Response: Confirmed Photographer Price 550" at bounding box center [306, 153] width 305 height 11
click at [319, 130] on dd "false" at bounding box center [345, 128] width 228 height 5
drag, startPoint x: 240, startPoint y: 36, endPoint x: 225, endPoint y: 36, distance: 15.4
click at [225, 36] on dl "Title UT424 Direct Sale [GEOGRAPHIC_DATA] Area Start Date [DATE] End Date [DATE…" at bounding box center [306, 186] width 305 height 307
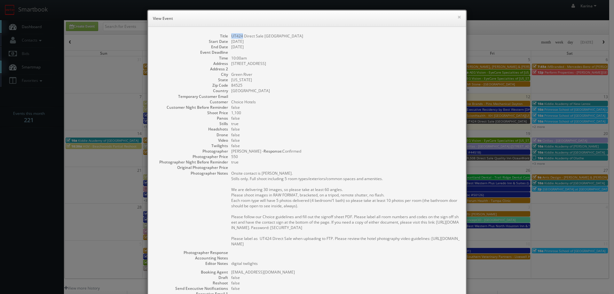
copy dl "UT424"
click at [245, 39] on dd "[DATE]" at bounding box center [345, 41] width 228 height 5
drag, startPoint x: 240, startPoint y: 36, endPoint x: 229, endPoint y: 37, distance: 10.9
click at [231, 37] on dd "UT424 Direct Sale [GEOGRAPHIC_DATA]" at bounding box center [345, 35] width 228 height 5
click at [292, 45] on dd "[DATE]" at bounding box center [345, 46] width 228 height 5
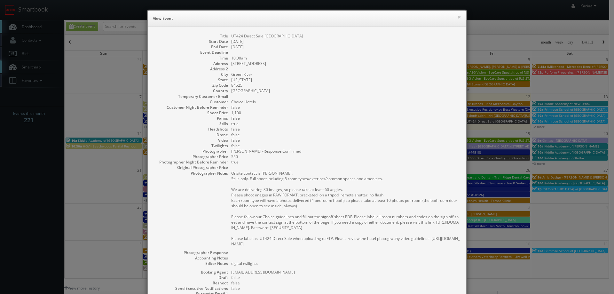
drag, startPoint x: 341, startPoint y: 34, endPoint x: 262, endPoint y: 36, distance: 79.0
click at [262, 36] on dd "UT424 Direct Sale [GEOGRAPHIC_DATA]" at bounding box center [345, 35] width 228 height 5
copy dd "[GEOGRAPHIC_DATA]"
click at [457, 19] on button "×" at bounding box center [459, 17] width 4 height 4
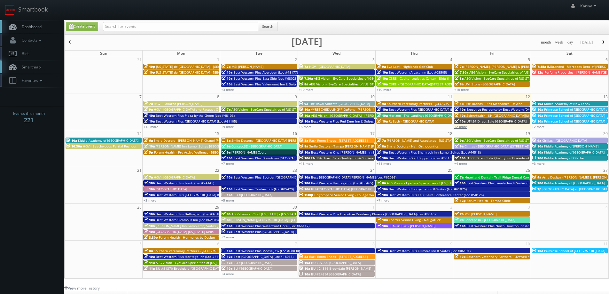
click at [459, 127] on link "+2 more" at bounding box center [460, 126] width 13 height 4
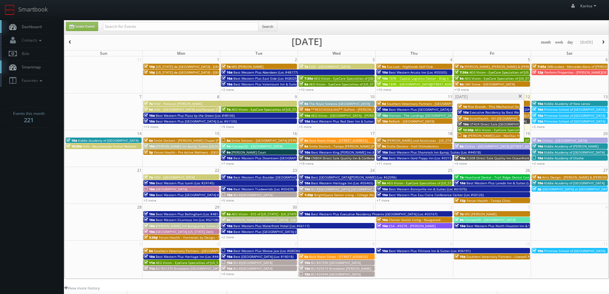
click at [486, 136] on span "[PERSON_NAME]-Last - Marillac Health Center" at bounding box center [503, 135] width 71 height 4
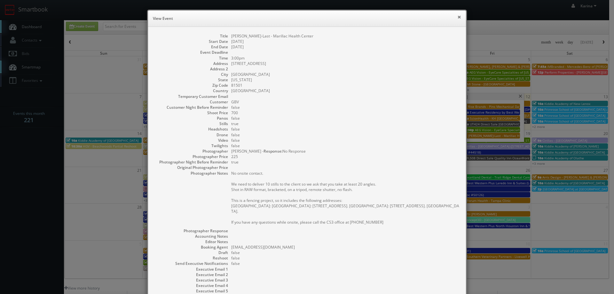
click at [457, 18] on button "×" at bounding box center [459, 17] width 4 height 4
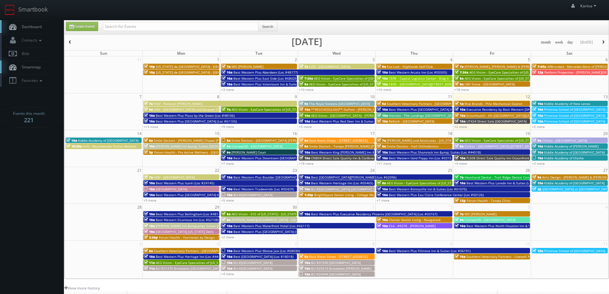
drag, startPoint x: 31, startPoint y: 214, endPoint x: 42, endPoint y: 214, distance: 11.5
click at [31, 214] on body "Smartbook Toggle Side Navigation Toggle Top Navigation [PERSON_NAME] [PERSON_NA…" at bounding box center [304, 205] width 609 height 410
click at [46, 28] on link "Dashboard" at bounding box center [32, 26] width 64 height 13
click at [26, 193] on body "Smartbook Toggle Side Navigation Toggle Top Navigation [PERSON_NAME] [PERSON_NA…" at bounding box center [304, 205] width 609 height 410
